Goal: Task Accomplishment & Management: Manage account settings

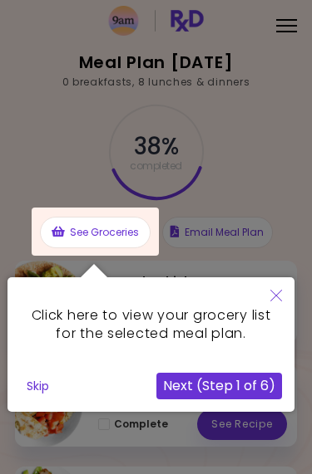
click at [272, 295] on icon "Close" at bounding box center [276, 296] width 12 height 12
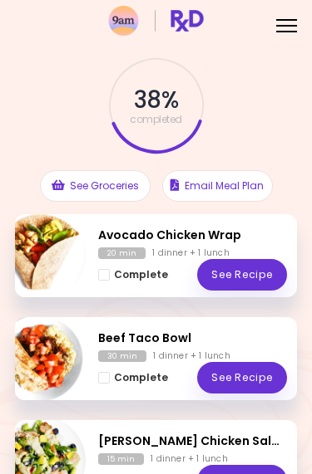
scroll to position [49, 0]
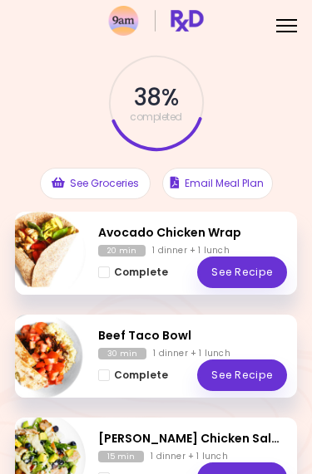
click at [113, 272] on button "Complete" at bounding box center [133, 272] width 70 height 18
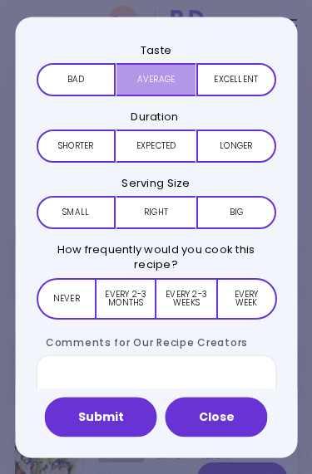
click at [174, 79] on button "Average" at bounding box center [154, 78] width 79 height 33
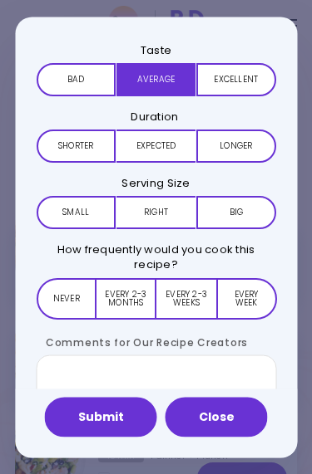
click at [238, 76] on button "Excellent" at bounding box center [235, 78] width 79 height 33
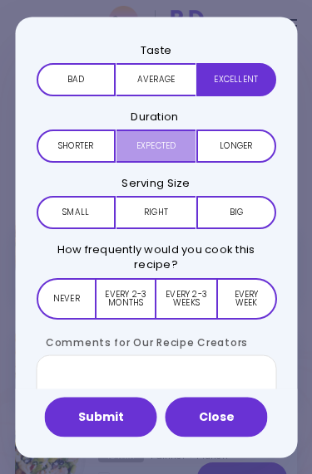
click at [169, 150] on button "Expected" at bounding box center [154, 145] width 79 height 33
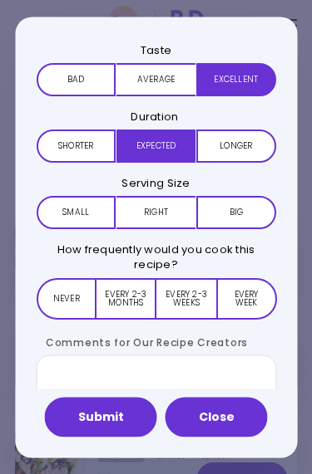
click at [176, 210] on button "Right" at bounding box center [154, 212] width 79 height 33
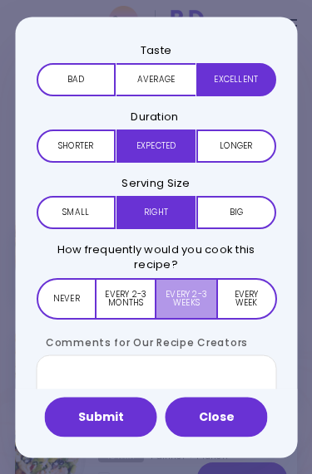
click at [197, 302] on button "Every 2-3 weeks" at bounding box center [185, 298] width 59 height 42
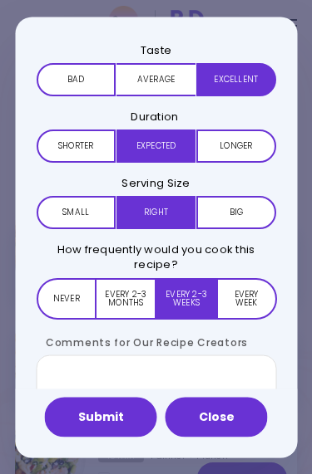
click at [121, 415] on button "Submit" at bounding box center [101, 417] width 112 height 40
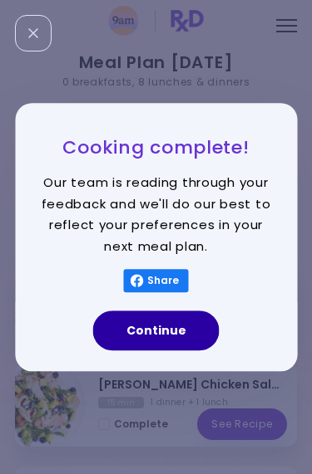
click at [184, 329] on button "Continue" at bounding box center [156, 331] width 126 height 40
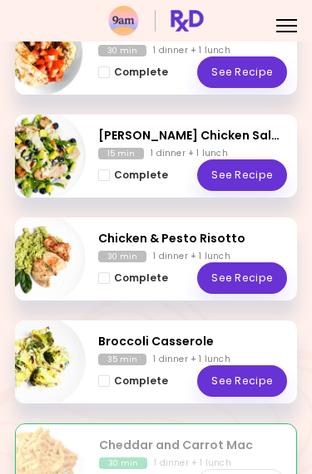
scroll to position [228, 0]
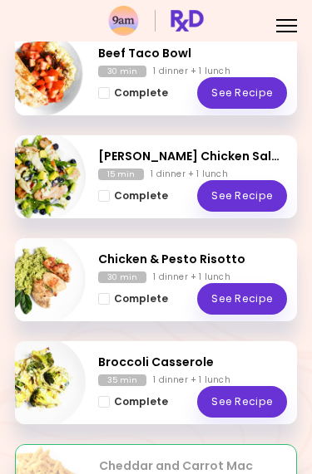
click at [259, 78] on link "See Recipe" at bounding box center [242, 93] width 90 height 32
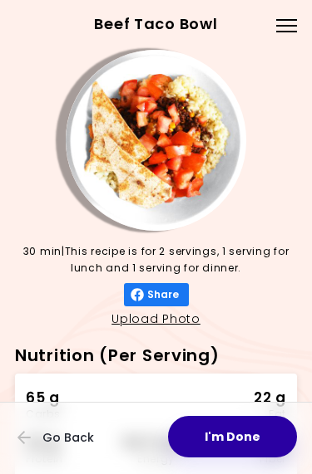
click at [243, 438] on button "I'm Done" at bounding box center [232, 437] width 129 height 42
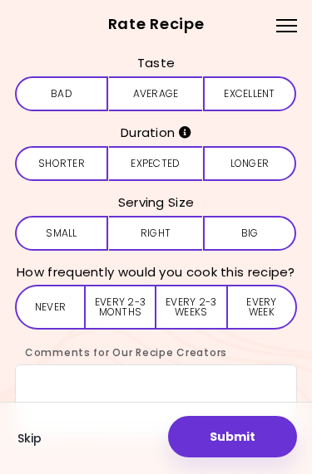
click at [265, 97] on button "Excellent" at bounding box center [249, 93] width 93 height 35
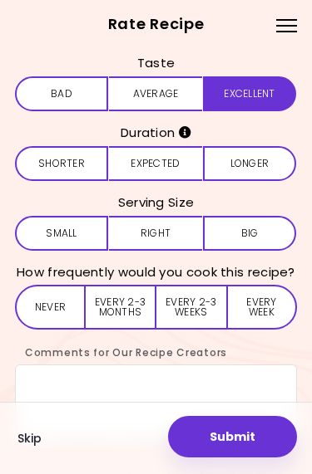
click at [154, 171] on button "Expected" at bounding box center [155, 163] width 93 height 35
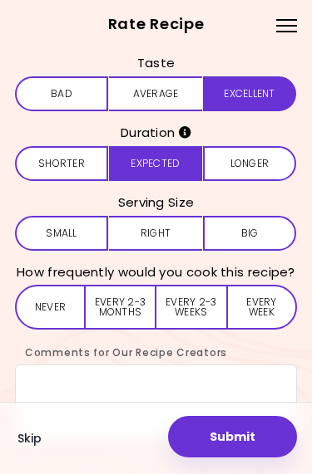
click at [156, 230] on button "Right" at bounding box center [155, 233] width 93 height 35
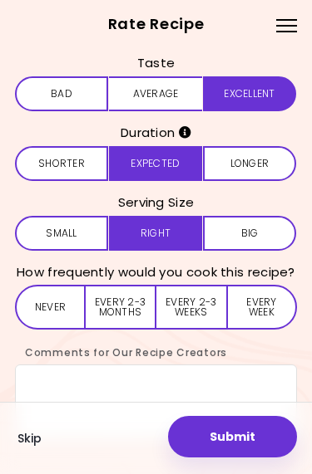
click at [213, 309] on button "Every 2-3 weeks" at bounding box center [191, 307] width 70 height 45
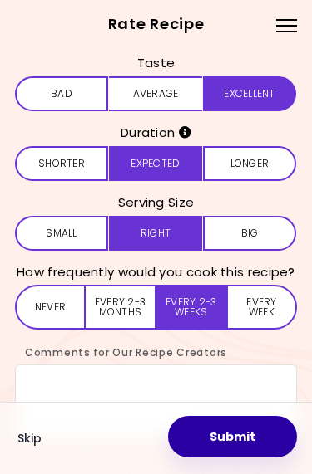
click at [248, 430] on button "Submit" at bounding box center [232, 437] width 129 height 42
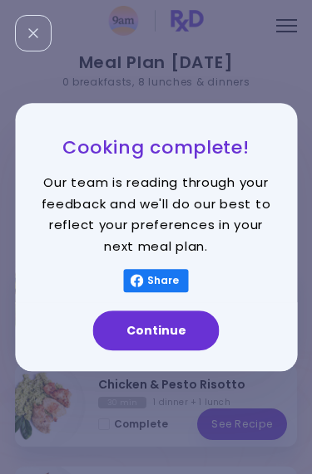
click at [181, 324] on button "Continue" at bounding box center [156, 331] width 126 height 40
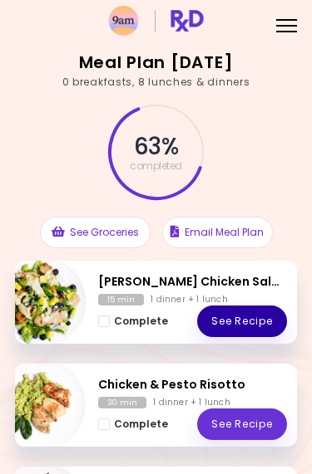
click at [255, 318] on link "See Recipe" at bounding box center [242, 322] width 90 height 32
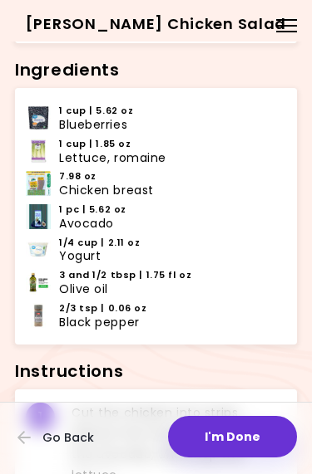
scroll to position [471, 0]
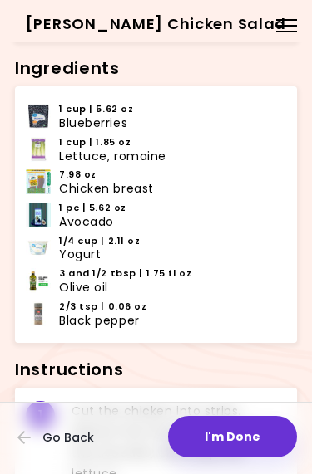
click at [232, 441] on button "I'm Done" at bounding box center [232, 437] width 129 height 42
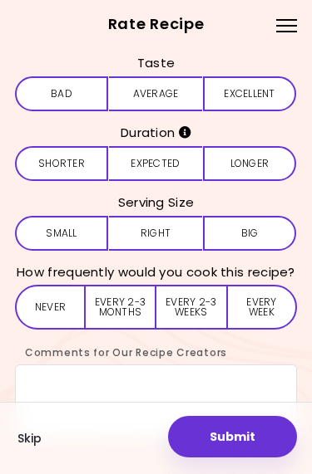
click at [172, 85] on button "Average" at bounding box center [155, 93] width 93 height 35
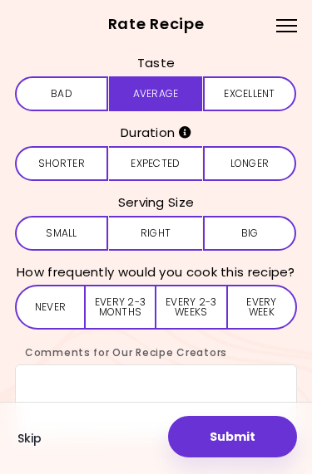
click at [179, 161] on button "Expected" at bounding box center [155, 163] width 93 height 35
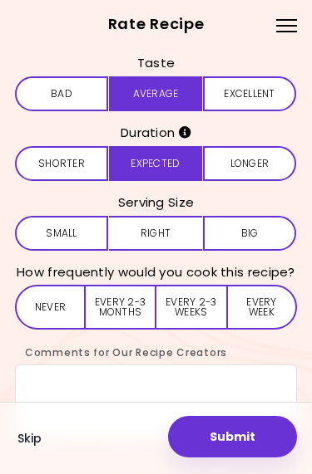
click at [176, 230] on button "Right" at bounding box center [155, 233] width 93 height 35
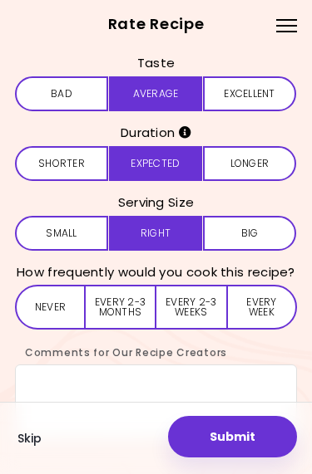
click at [197, 306] on button "Every 2-3 weeks" at bounding box center [191, 307] width 70 height 45
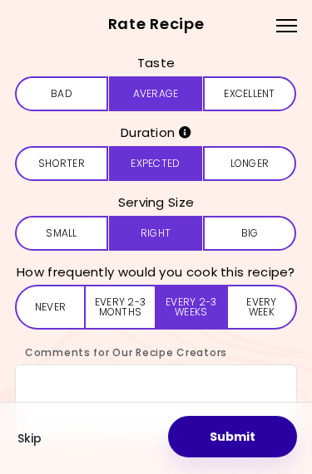
click at [240, 420] on button "Submit" at bounding box center [232, 437] width 129 height 42
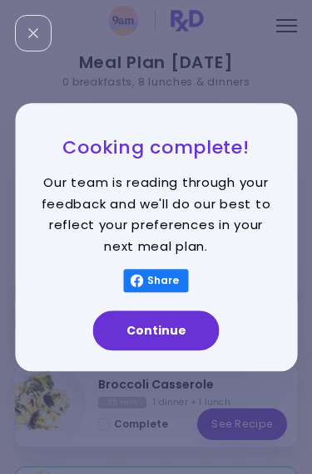
click at [180, 320] on button "Continue" at bounding box center [156, 331] width 126 height 40
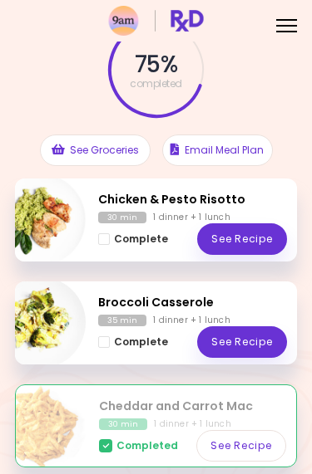
scroll to position [92, 0]
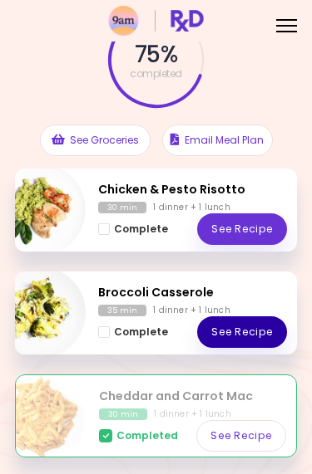
click at [240, 337] on link "See Recipe" at bounding box center [242, 333] width 90 height 32
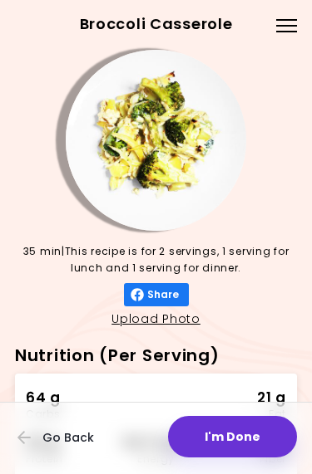
click at [239, 435] on button "I'm Done" at bounding box center [232, 437] width 129 height 42
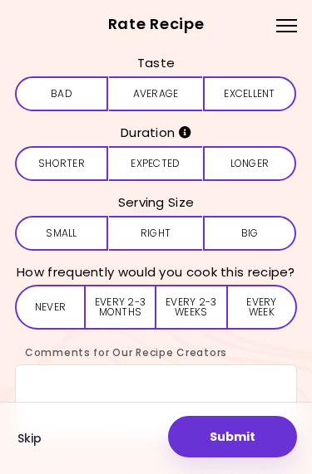
click at [175, 91] on button "Average" at bounding box center [155, 93] width 93 height 35
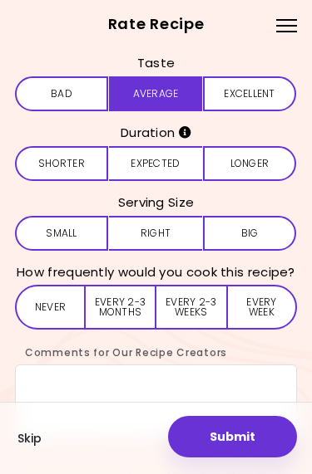
click at [169, 158] on button "Expected" at bounding box center [155, 163] width 93 height 35
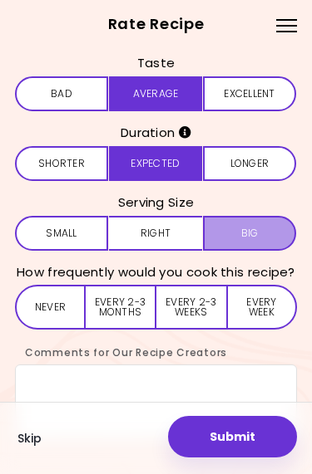
click at [253, 232] on span "Big" at bounding box center [249, 233] width 17 height 10
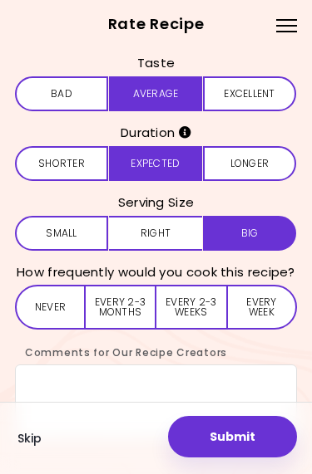
click at [199, 307] on button "Every 2-3 weeks" at bounding box center [191, 307] width 70 height 45
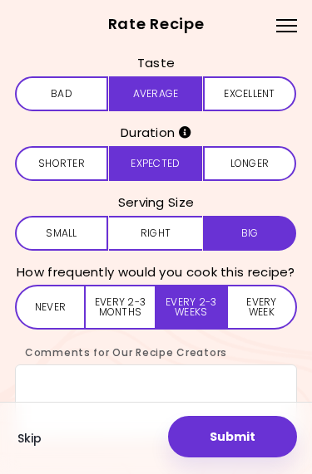
click at [233, 445] on button "Submit" at bounding box center [232, 437] width 129 height 42
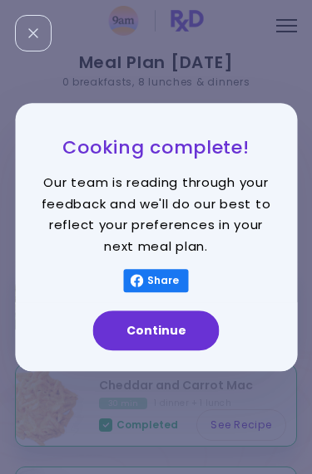
click at [184, 331] on button "Continue" at bounding box center [156, 331] width 126 height 40
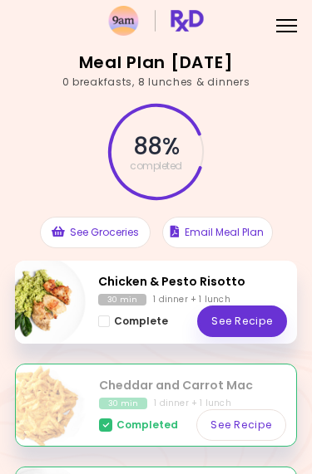
click at [256, 328] on link "See Recipe" at bounding box center [242, 322] width 90 height 32
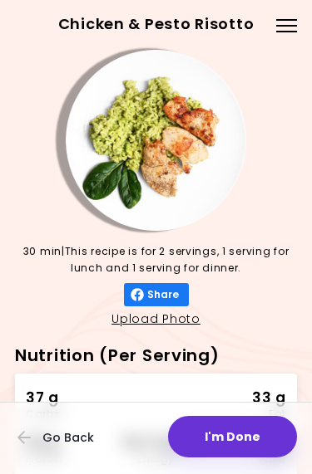
click at [223, 431] on button "I'm Done" at bounding box center [232, 437] width 129 height 42
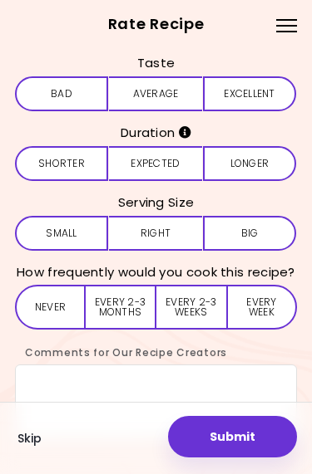
click at [191, 95] on button "Average" at bounding box center [155, 93] width 93 height 35
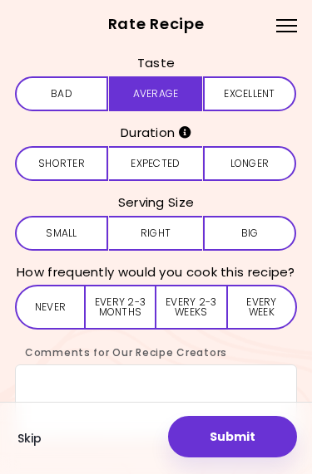
click at [178, 164] on button "Expected" at bounding box center [155, 163] width 93 height 35
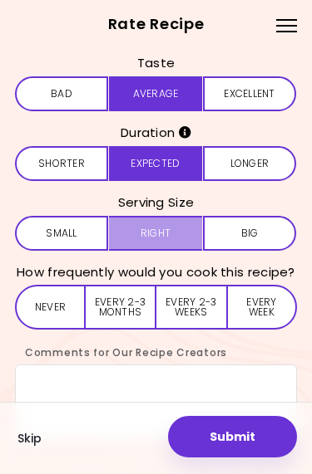
click at [176, 233] on button "Right" at bounding box center [155, 233] width 93 height 35
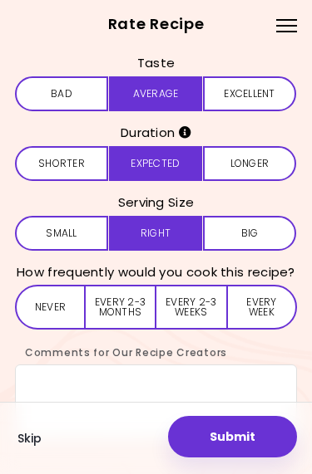
click at [125, 309] on button "Every 2-3 months" at bounding box center [121, 307] width 71 height 45
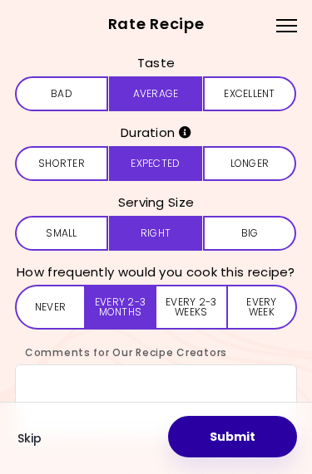
click at [206, 444] on button "Submit" at bounding box center [232, 437] width 129 height 42
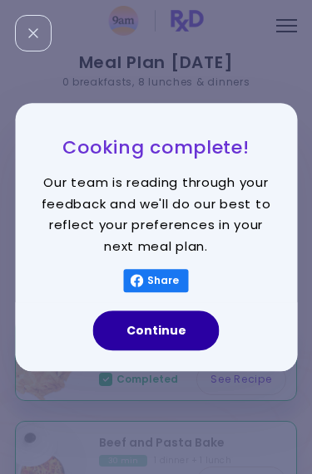
click at [167, 335] on button "Continue" at bounding box center [156, 331] width 126 height 40
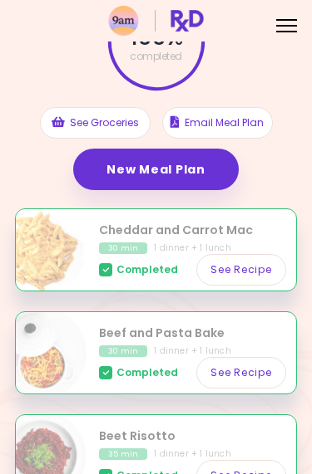
scroll to position [110, 0]
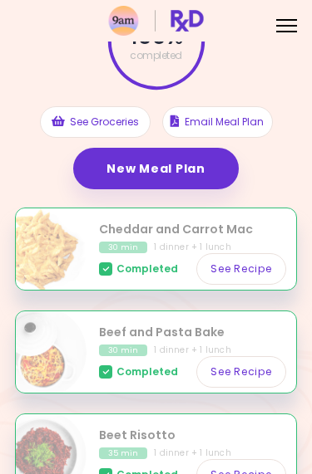
click at [204, 169] on link "New Meal Plan" at bounding box center [155, 169] width 164 height 42
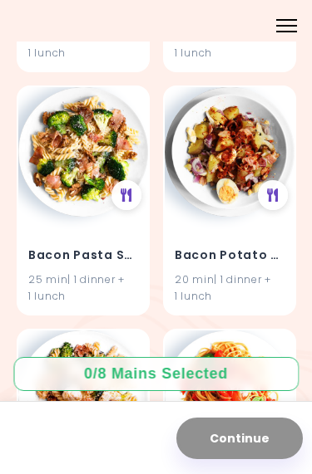
scroll to position [4021, 0]
